Goal: Task Accomplishment & Management: Manage account settings

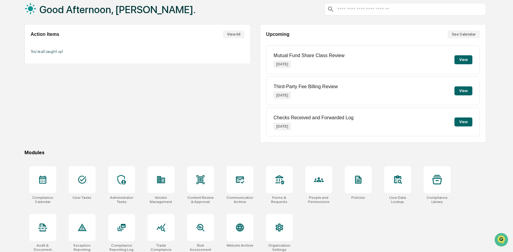
scroll to position [39, 0]
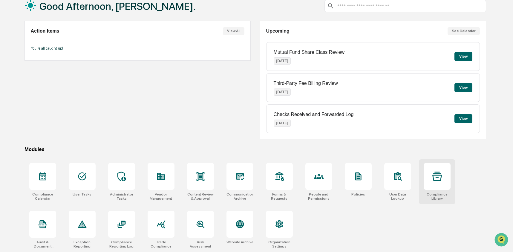
click at [441, 173] on icon at bounding box center [437, 176] width 10 height 10
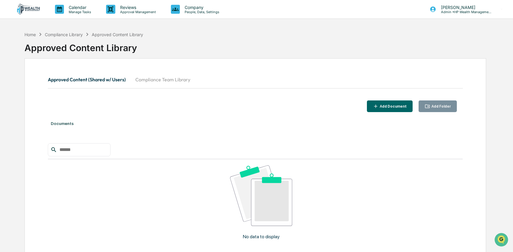
click at [166, 80] on button "Compliance Team Library" at bounding box center [162, 79] width 64 height 14
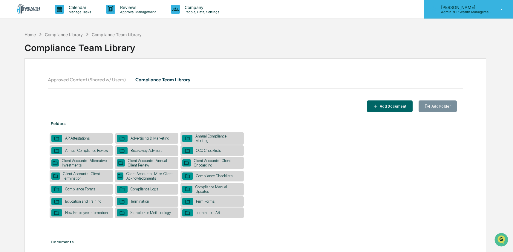
click at [465, 11] on p "Admin • HP Wealth Management, LLC" at bounding box center [464, 12] width 56 height 4
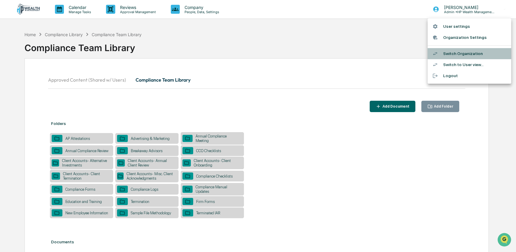
click at [461, 55] on li "Switch Organization" at bounding box center [469, 53] width 84 height 11
